Goal: Task Accomplishment & Management: Use online tool/utility

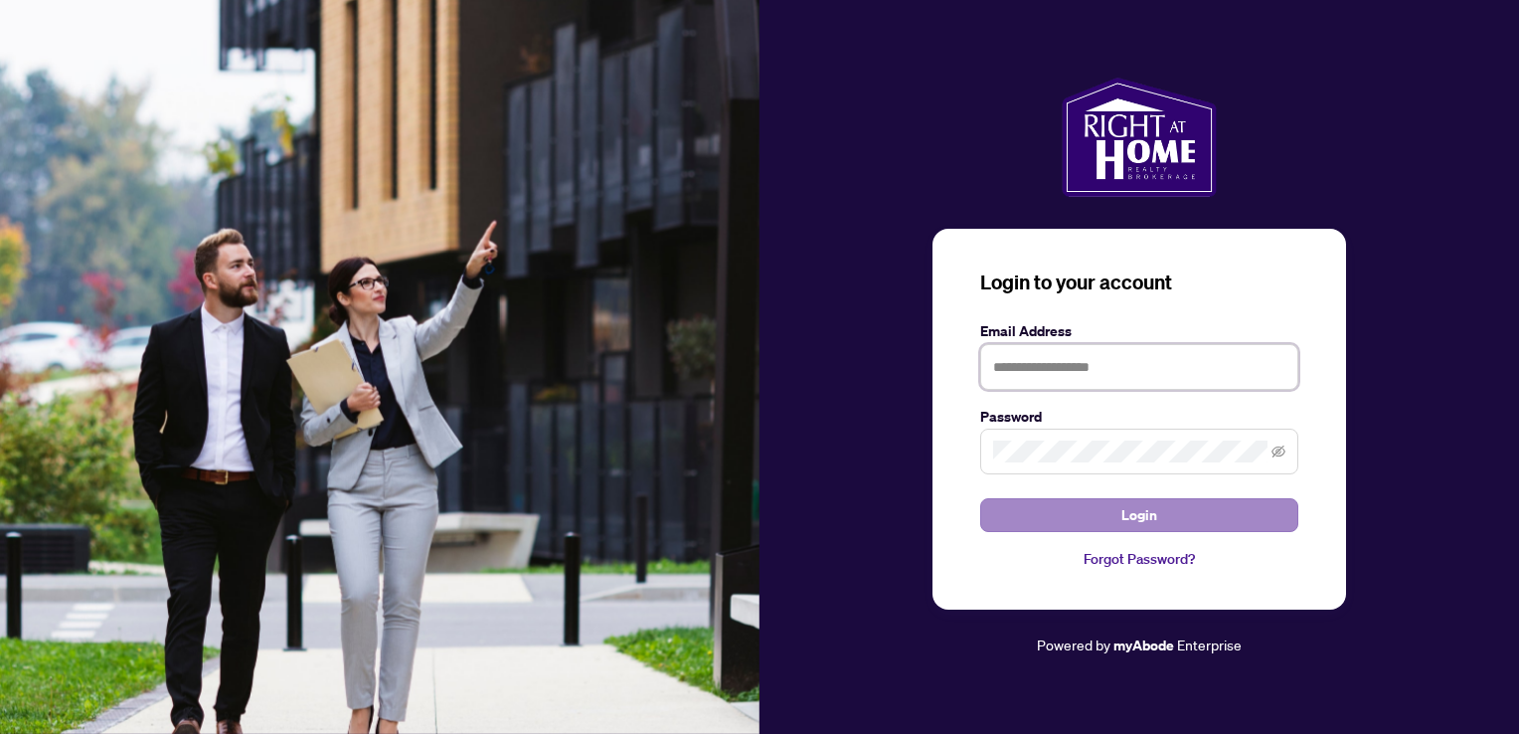
type input "**********"
click at [1038, 508] on button "Login" at bounding box center [1139, 515] width 318 height 34
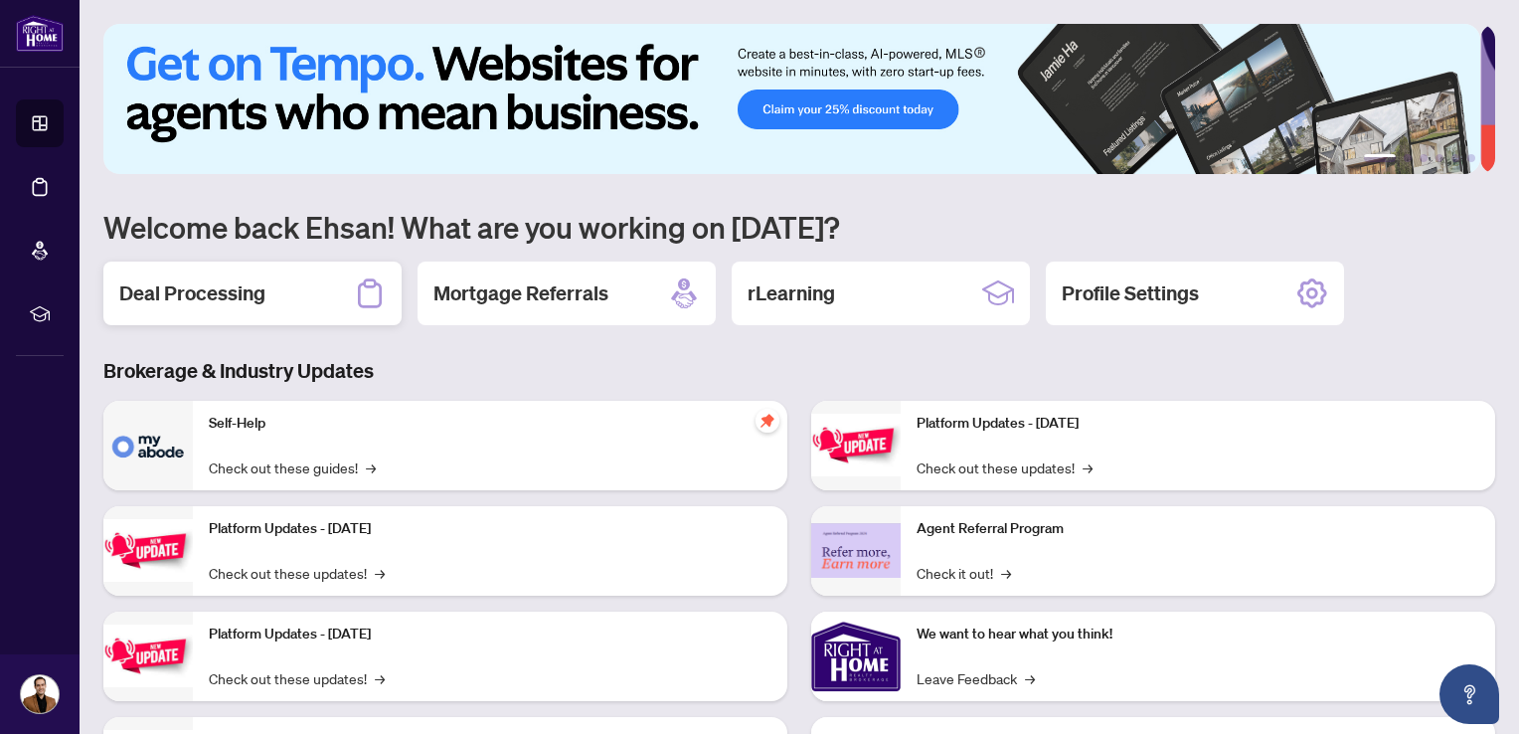
click at [312, 296] on div "Deal Processing" at bounding box center [252, 293] width 298 height 64
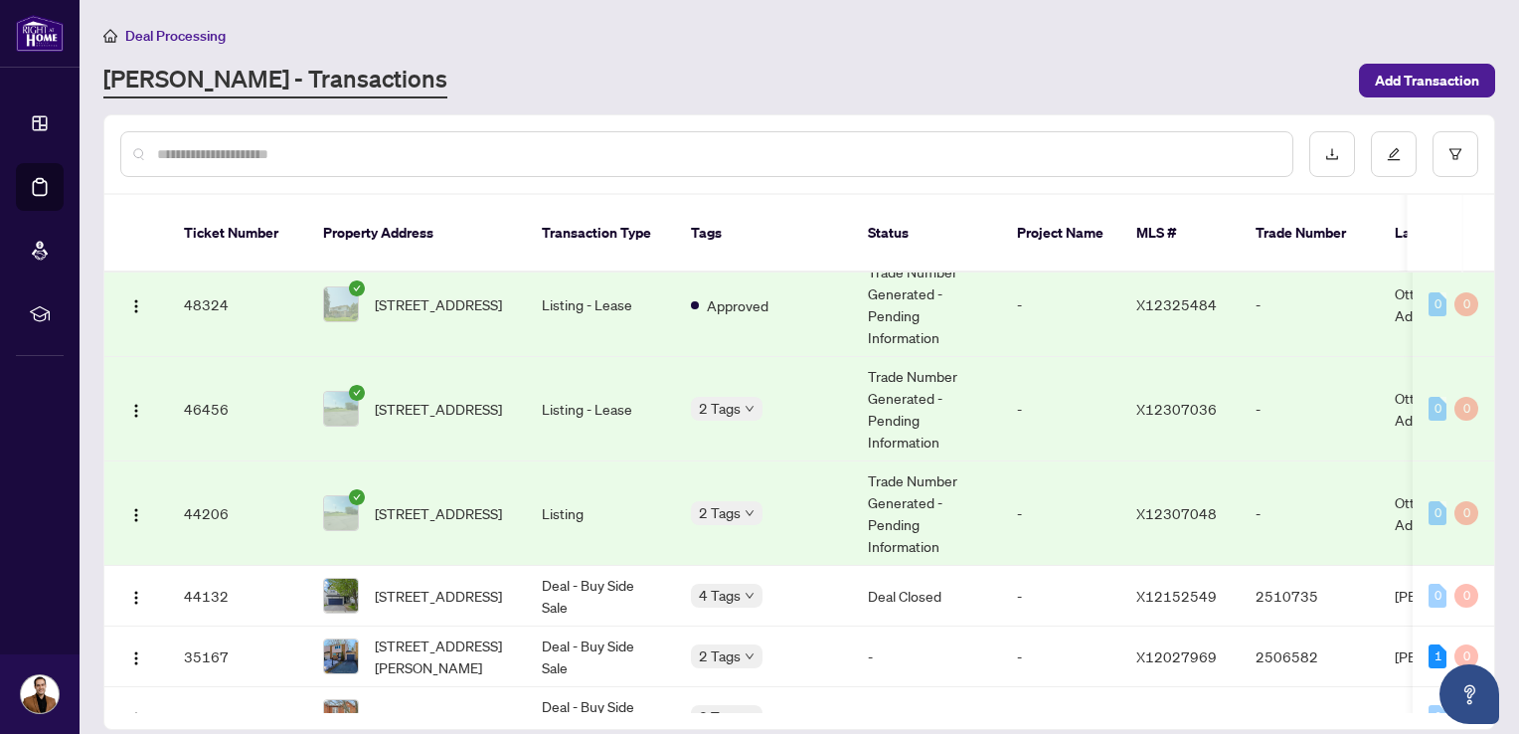
scroll to position [223, 0]
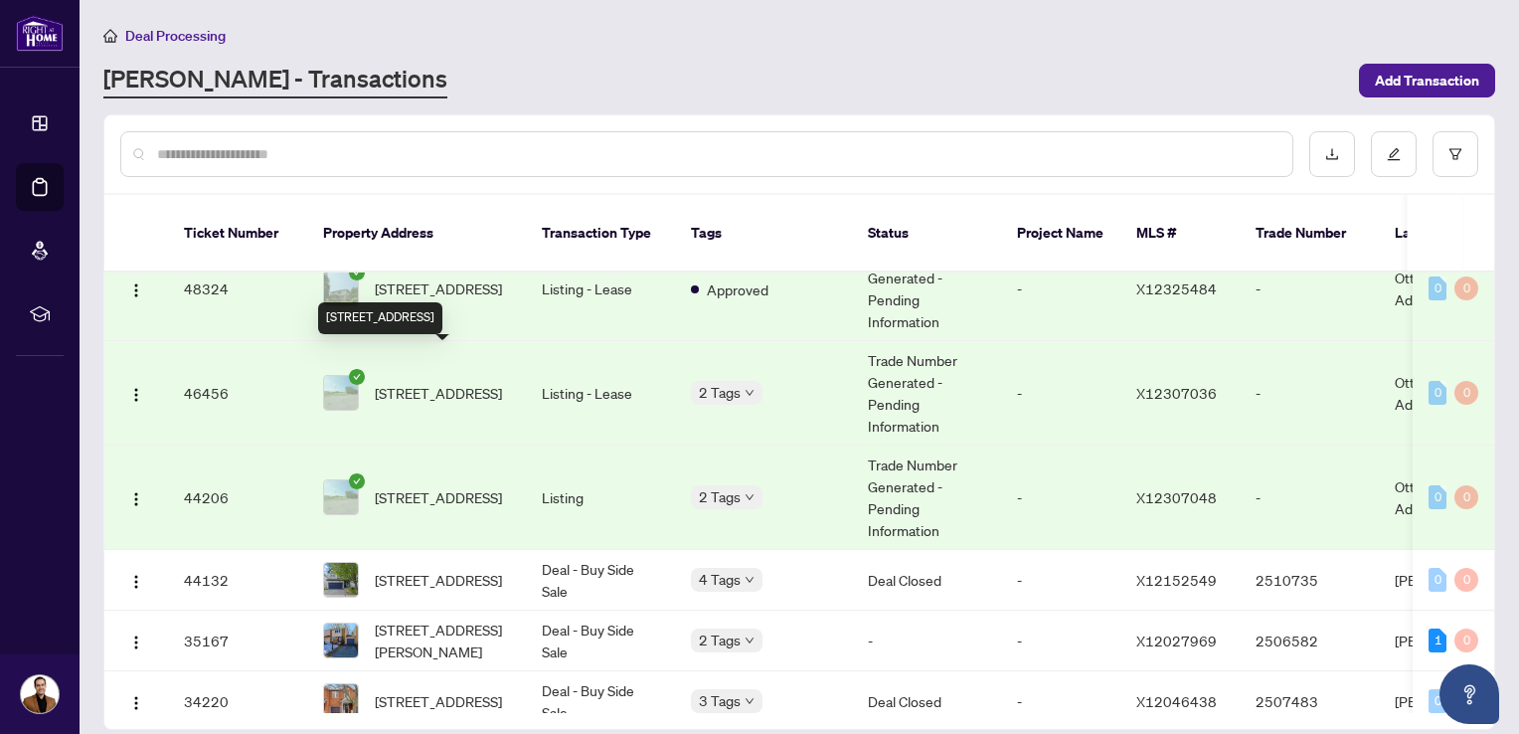
click at [414, 382] on span "[STREET_ADDRESS]" at bounding box center [438, 393] width 127 height 22
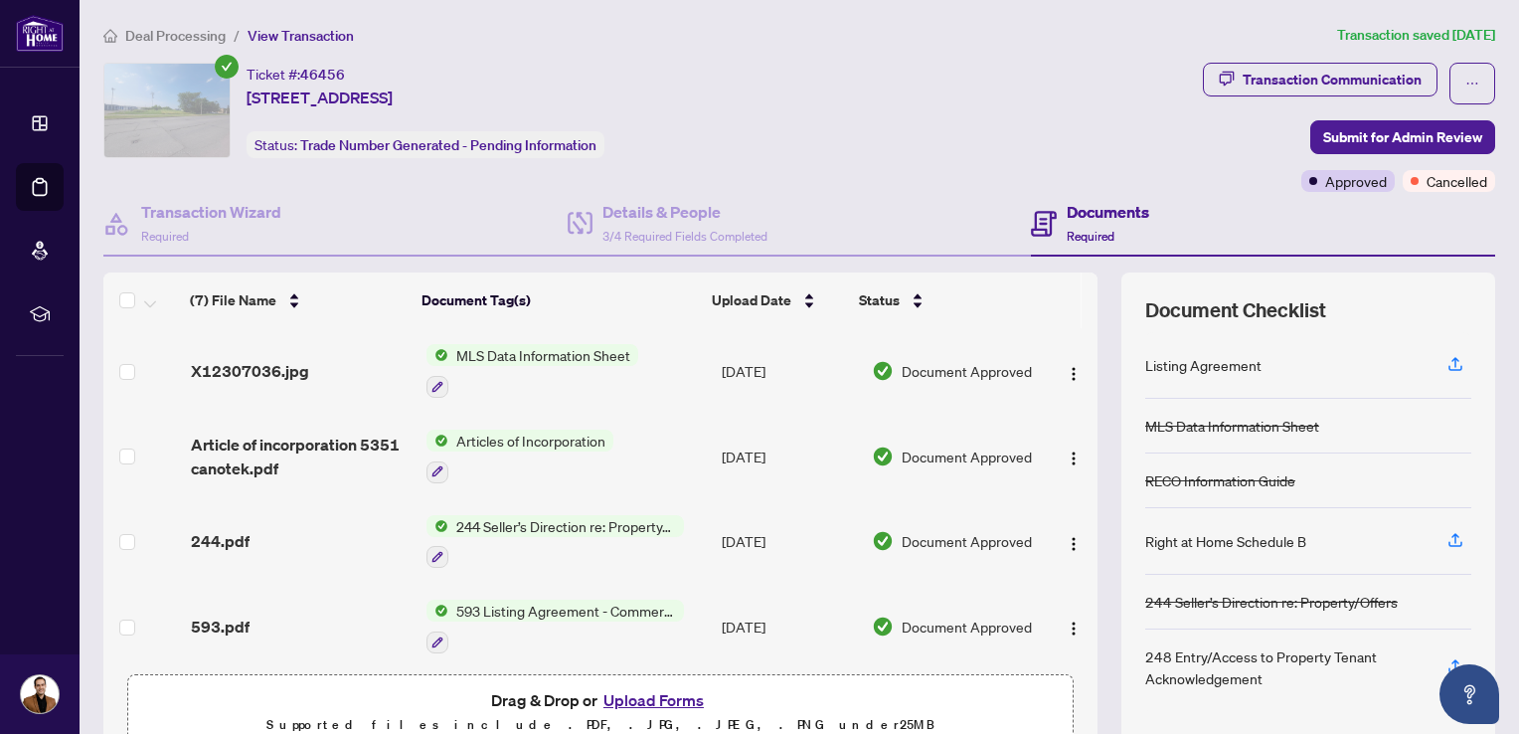
click at [652, 700] on button "Upload Forms" at bounding box center [654, 700] width 112 height 26
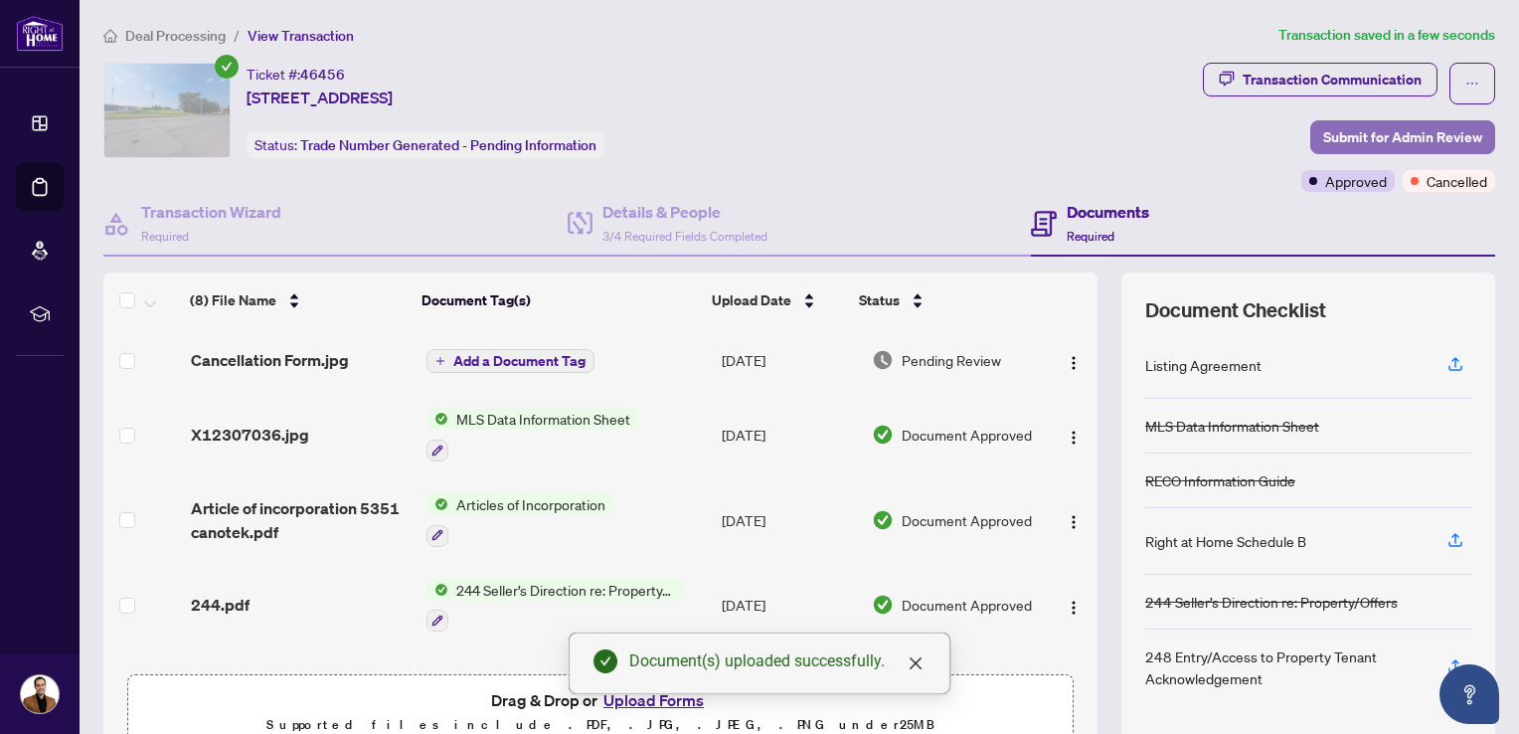
click at [1371, 148] on span "Submit for Admin Review" at bounding box center [1402, 137] width 159 height 32
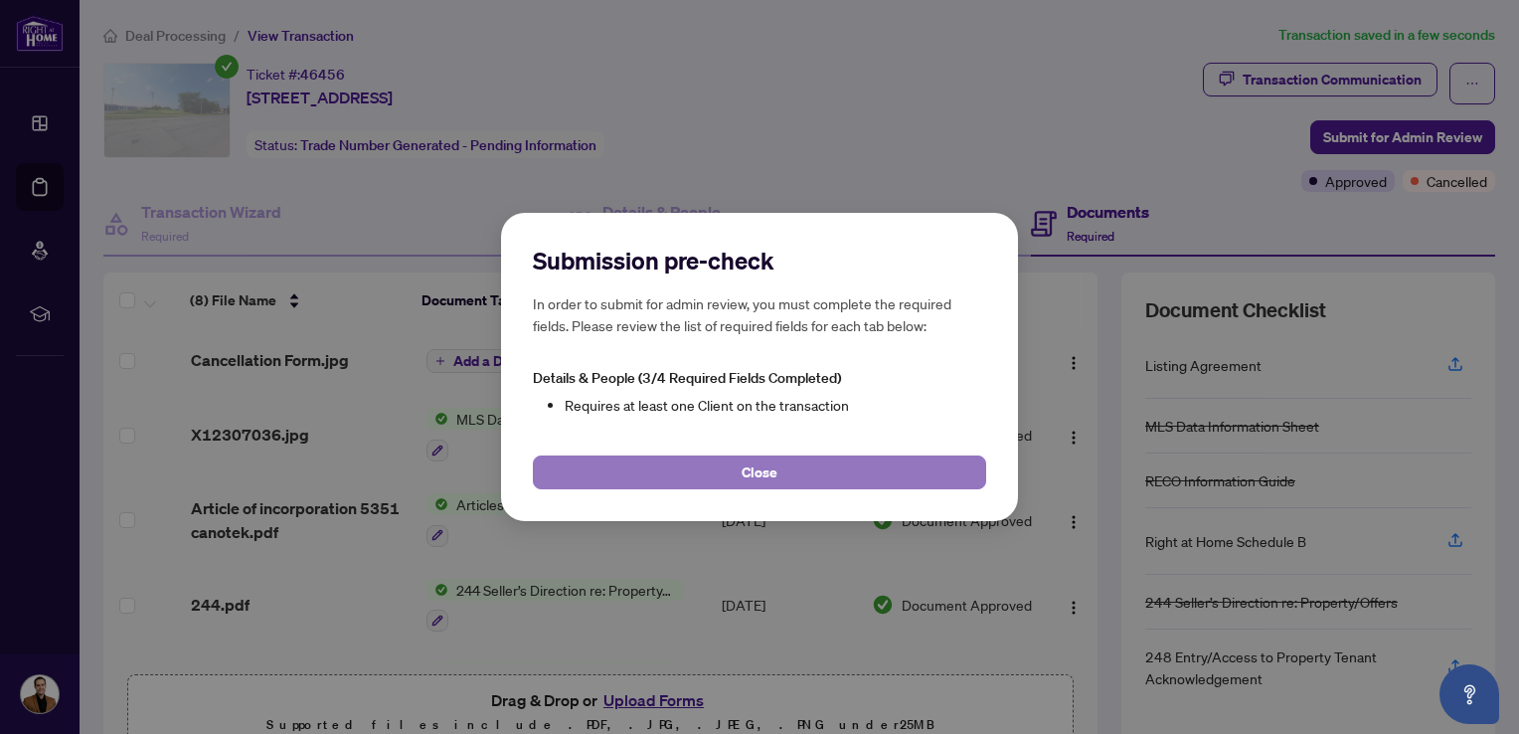
click at [740, 479] on button "Close" at bounding box center [759, 472] width 453 height 34
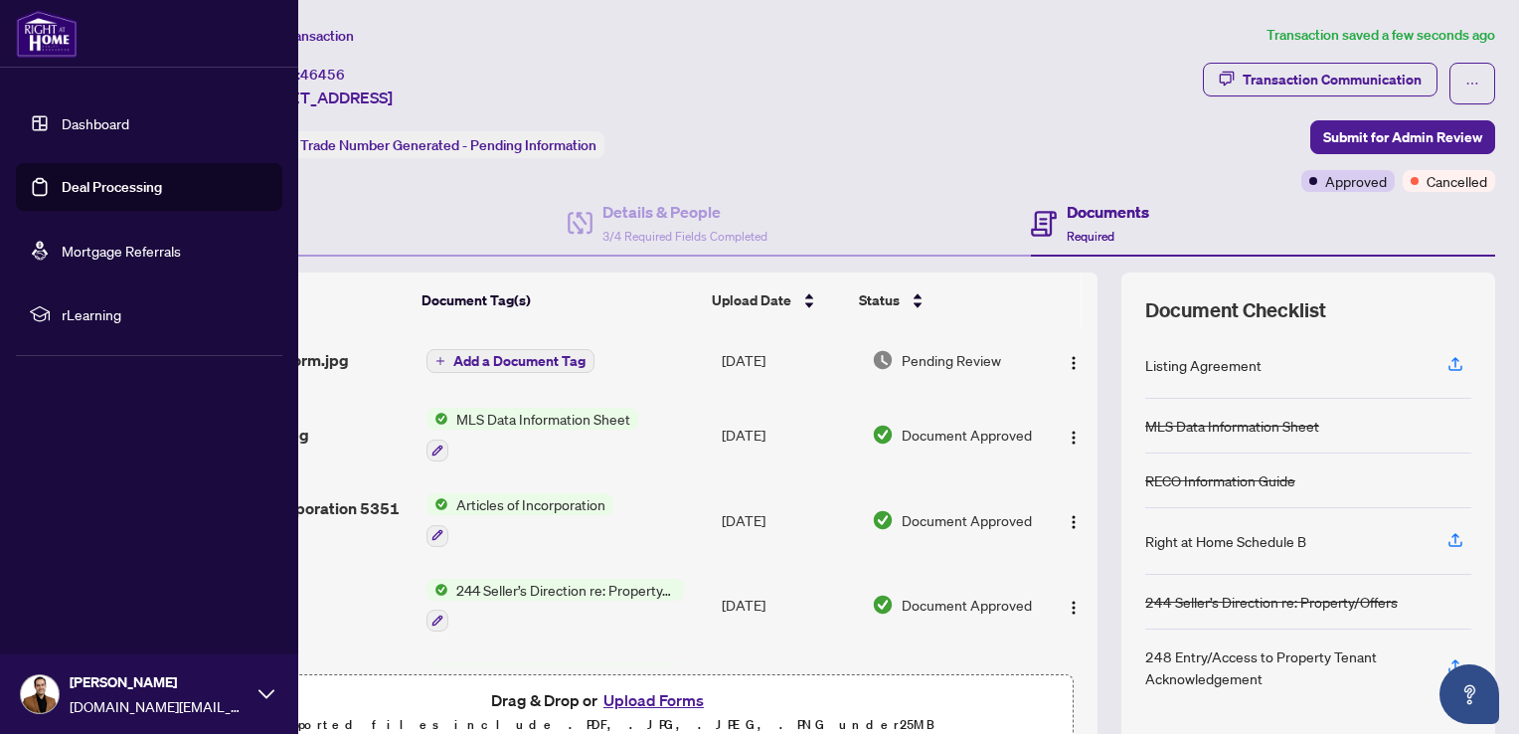
click at [95, 130] on link "Dashboard" at bounding box center [96, 123] width 68 height 18
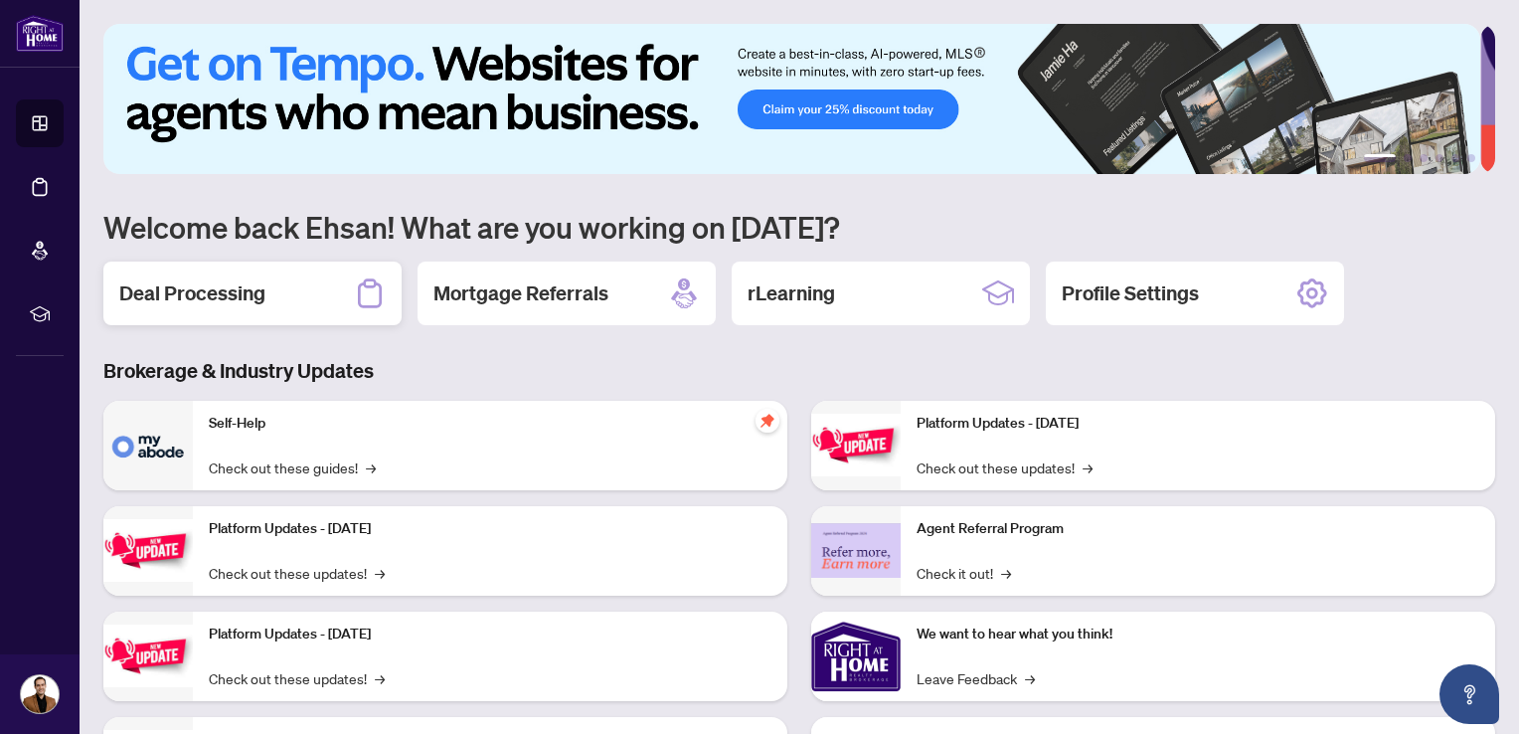
click at [205, 297] on h2 "Deal Processing" at bounding box center [192, 293] width 146 height 28
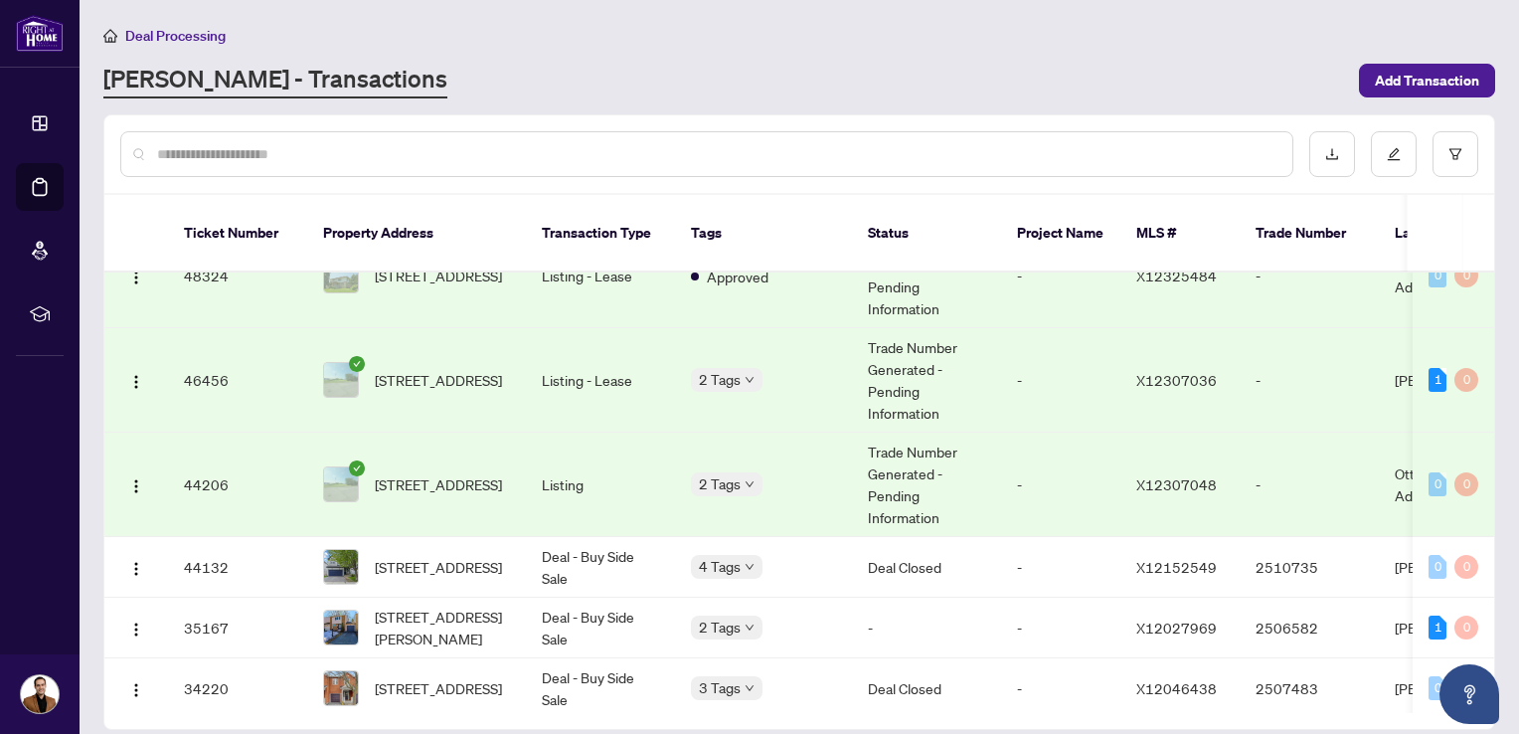
scroll to position [234, 0]
click at [414, 371] on span "[STREET_ADDRESS]" at bounding box center [438, 382] width 127 height 22
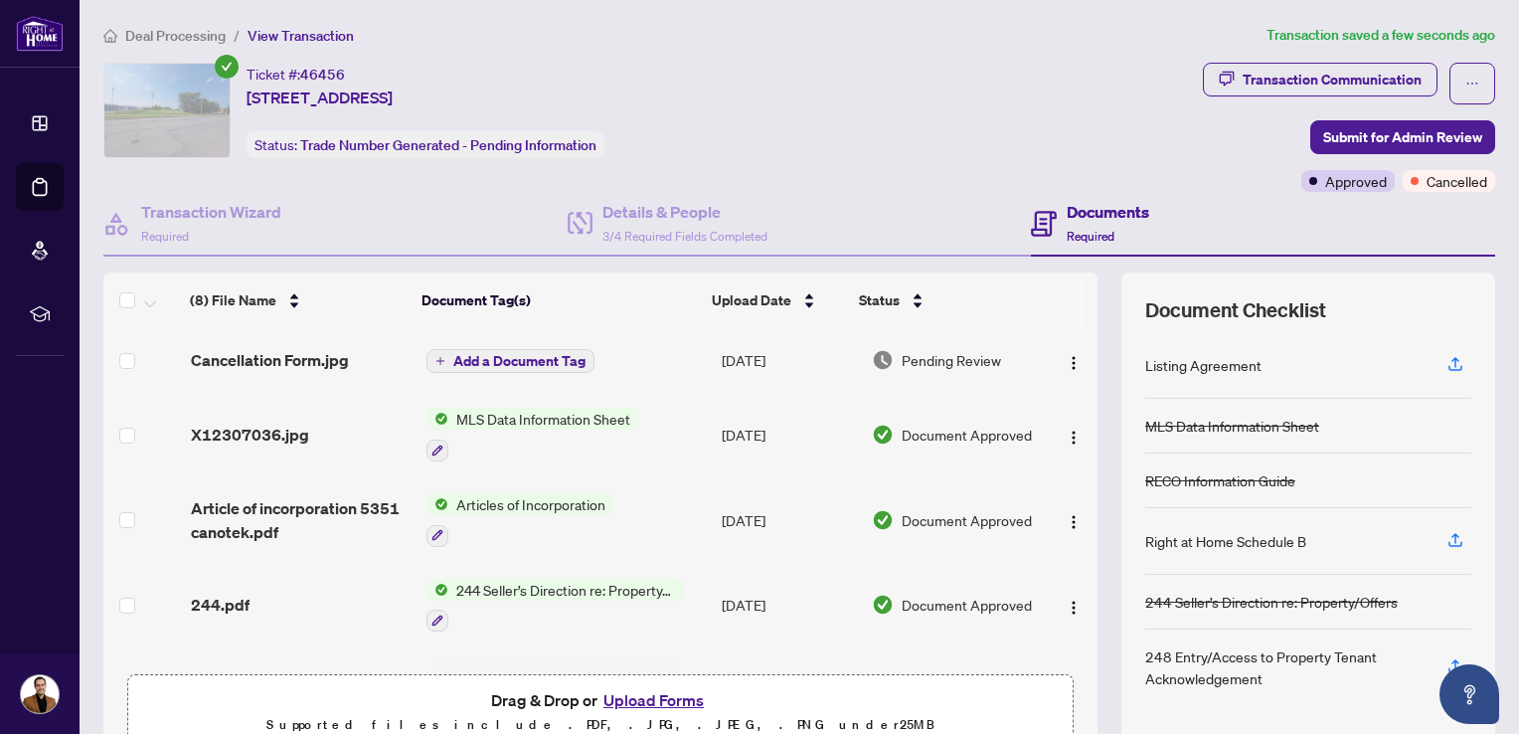
click at [147, 37] on span "Deal Processing" at bounding box center [175, 36] width 100 height 18
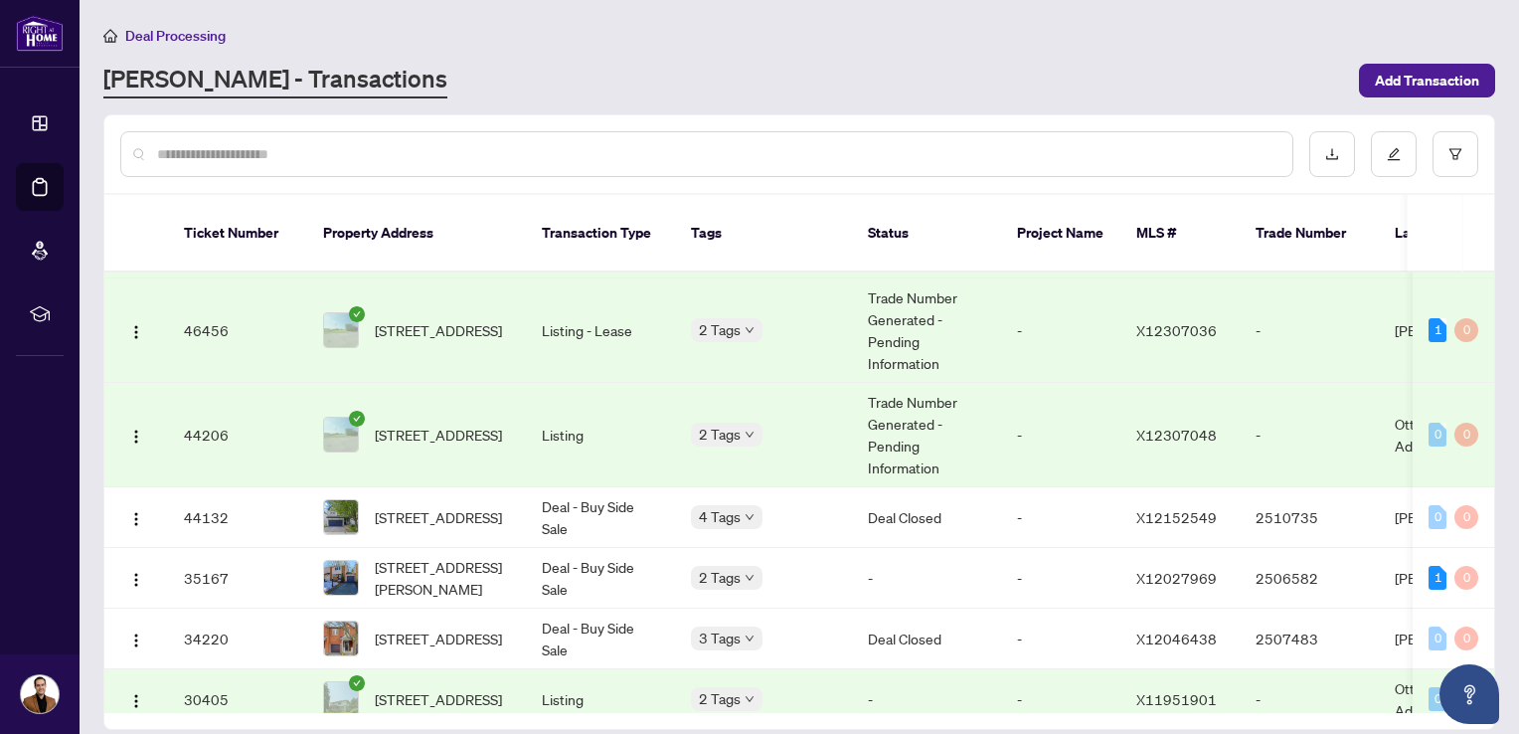
scroll to position [286, 0]
click at [325, 420] on img at bounding box center [341, 434] width 34 height 34
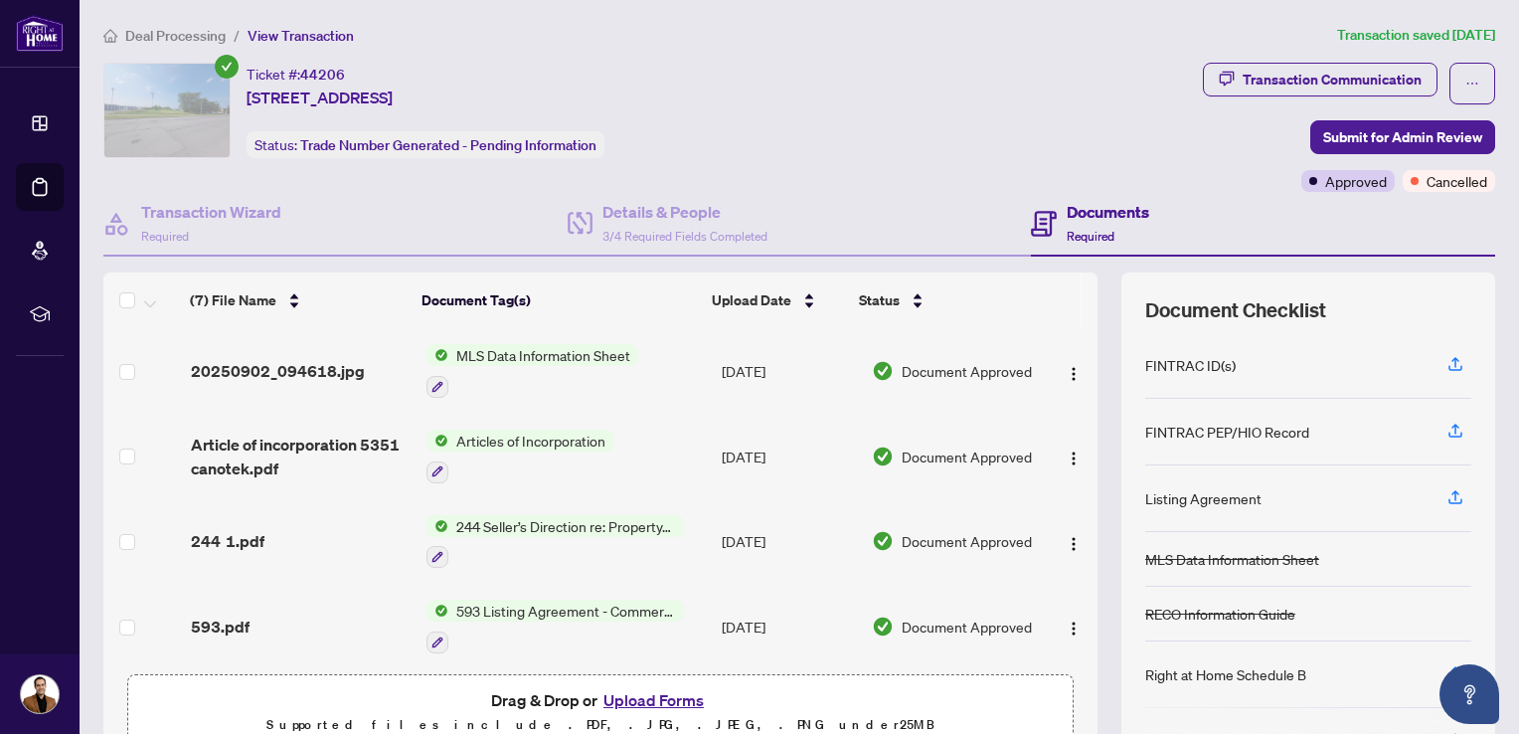
click at [648, 688] on button "Upload Forms" at bounding box center [654, 700] width 112 height 26
